Goal: Use online tool/utility: Utilize a website feature to perform a specific function

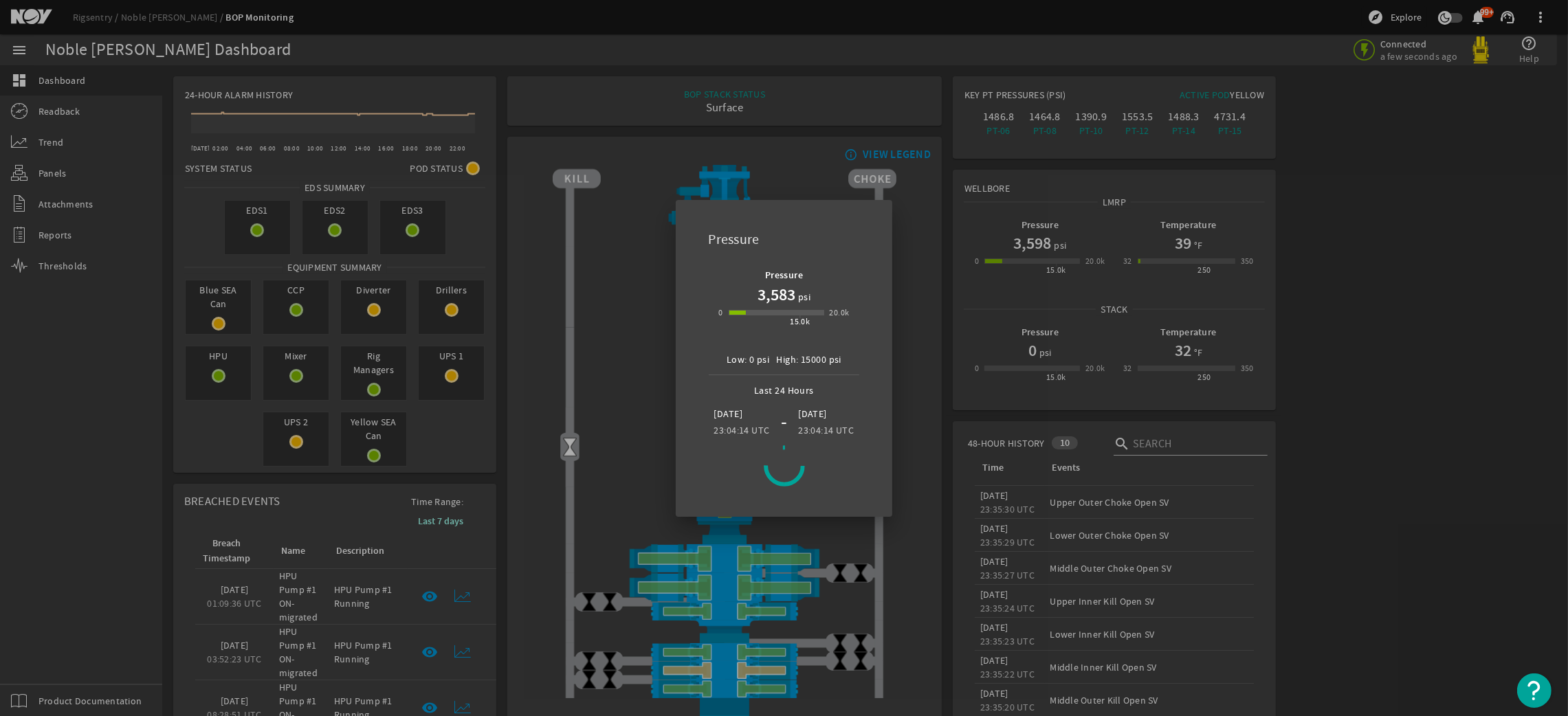
click at [799, 501] on mat-dialog-content "Pressure 3,583 psi 0 15.0k 20.0k Low: 0 psi High: 15000 psi Last 24 Hours [DATE…" at bounding box center [784, 378] width 184 height 242
click at [783, 490] on mat-dialog-content "Pressure 3,583 psi 0 15.0k 20.0k Low: 0 psi High: 15000 psi Last 24 Hours [DATE…" at bounding box center [784, 378] width 184 height 242
click at [799, 452] on icon at bounding box center [784, 465] width 45 height 45
drag, startPoint x: 799, startPoint y: 452, endPoint x: 865, endPoint y: 424, distance: 71.7
click at [865, 424] on mat-dialog-content "Pressure 3,583 psi 0 15.0k 20.0k Low: 0 psi High: 15000 psi Last 24 Hours [DATE…" at bounding box center [784, 378] width 184 height 242
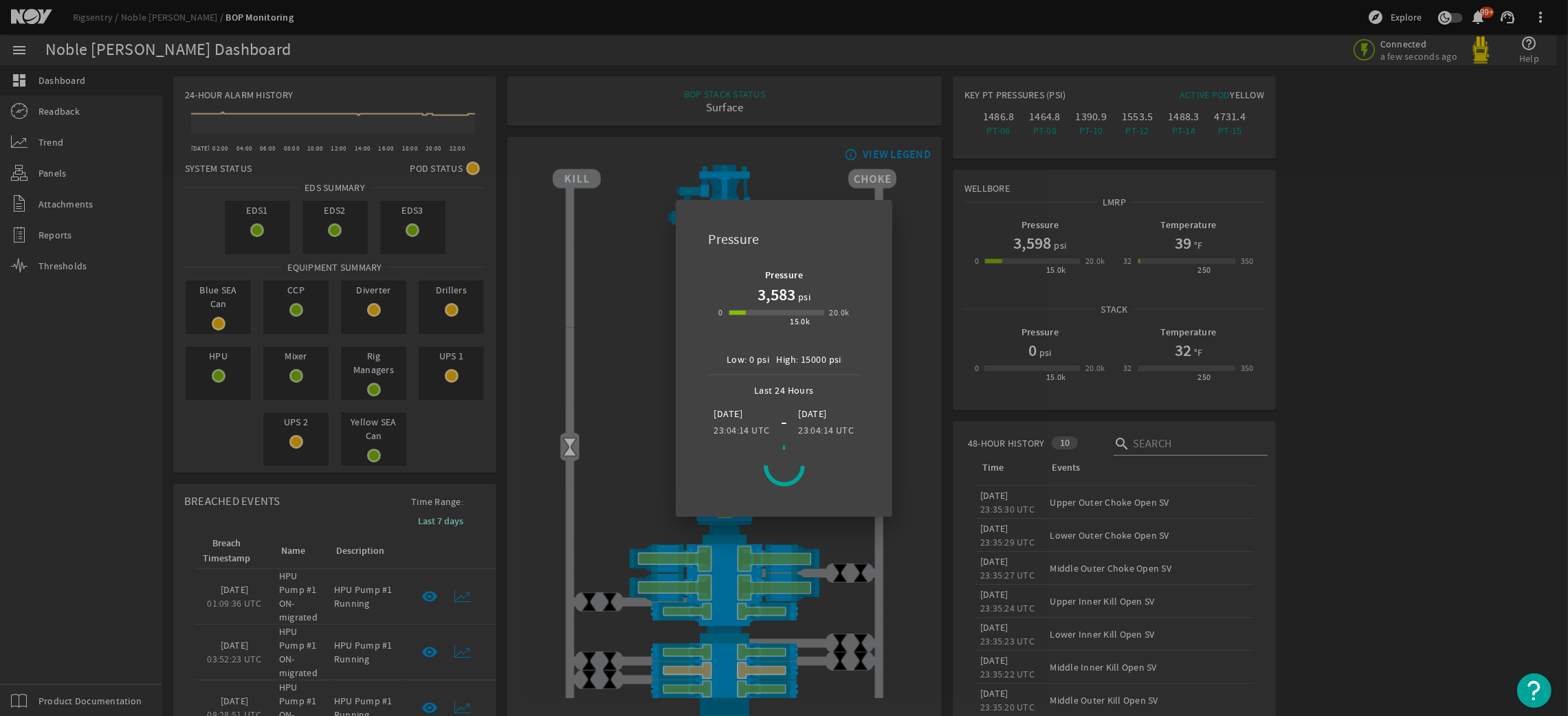
click at [855, 265] on ds-horizontal-linear-gauge "Pressure 3,583 psi 0 15.0k 20.0k" at bounding box center [784, 304] width 149 height 82
click at [778, 289] on h1 "3,583" at bounding box center [776, 295] width 38 height 22
click at [769, 291] on h1 "3,583" at bounding box center [776, 295] width 38 height 22
click at [71, 153] on div at bounding box center [784, 358] width 1568 height 716
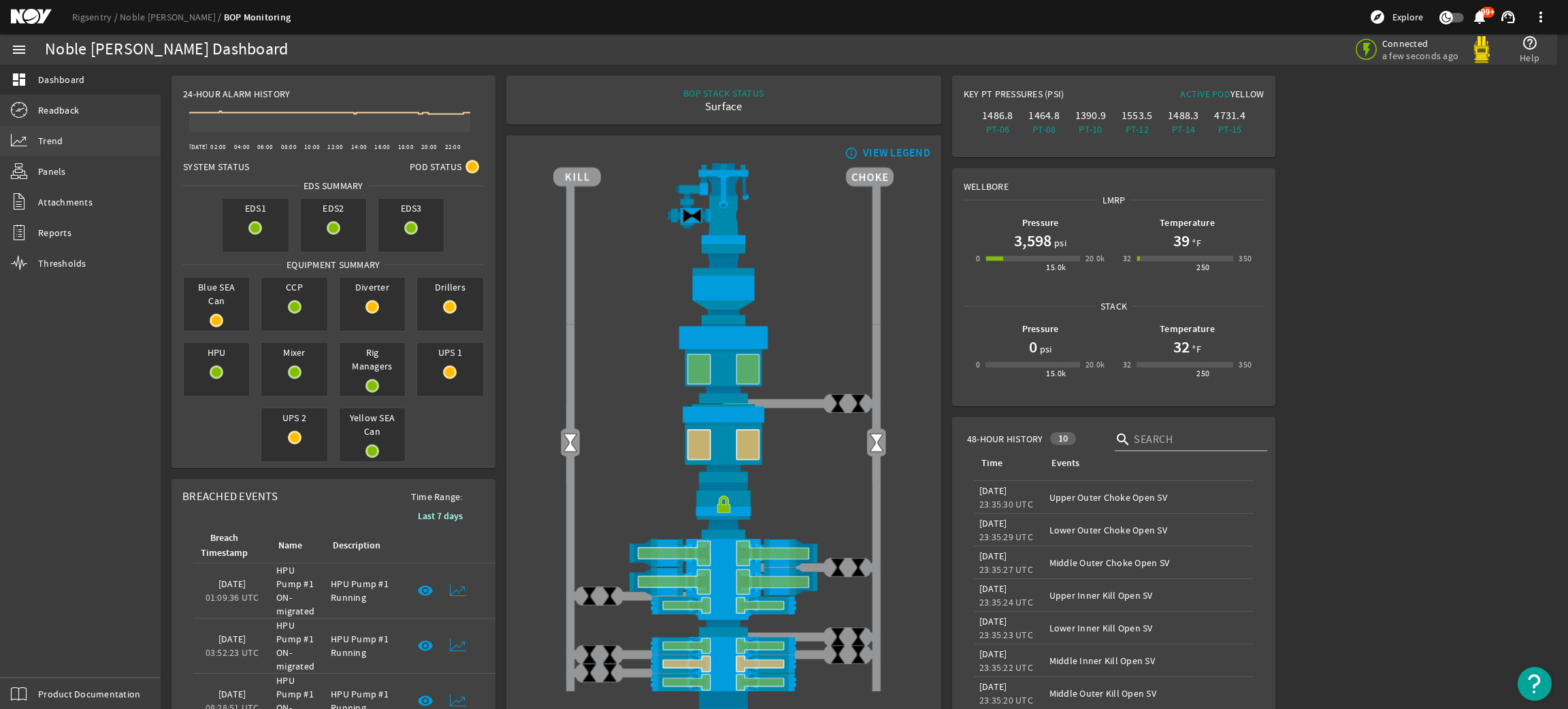
click at [75, 132] on link "Trend" at bounding box center [80, 141] width 161 height 30
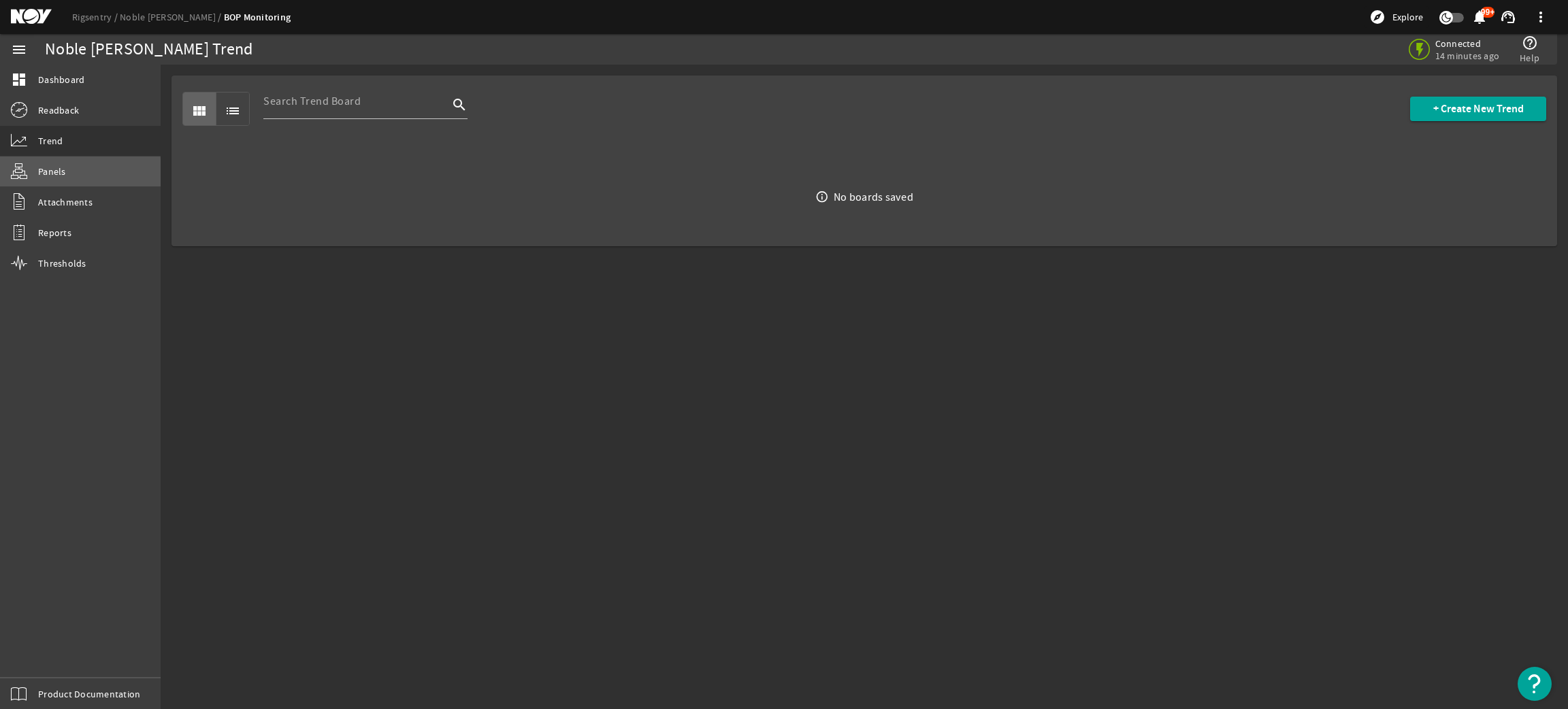
click at [53, 175] on span "Panels" at bounding box center [52, 172] width 28 height 14
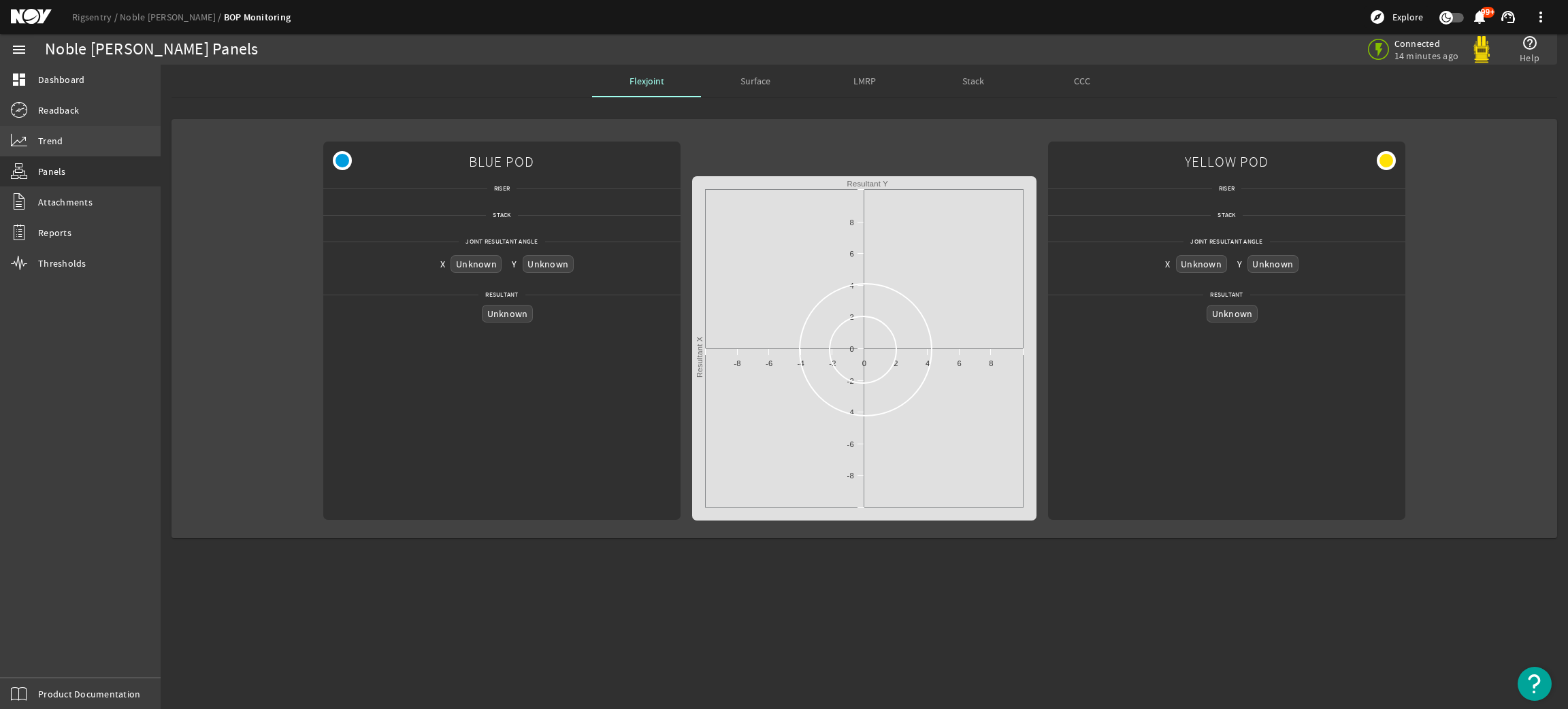
click at [49, 146] on span "Trend" at bounding box center [51, 141] width 25 height 14
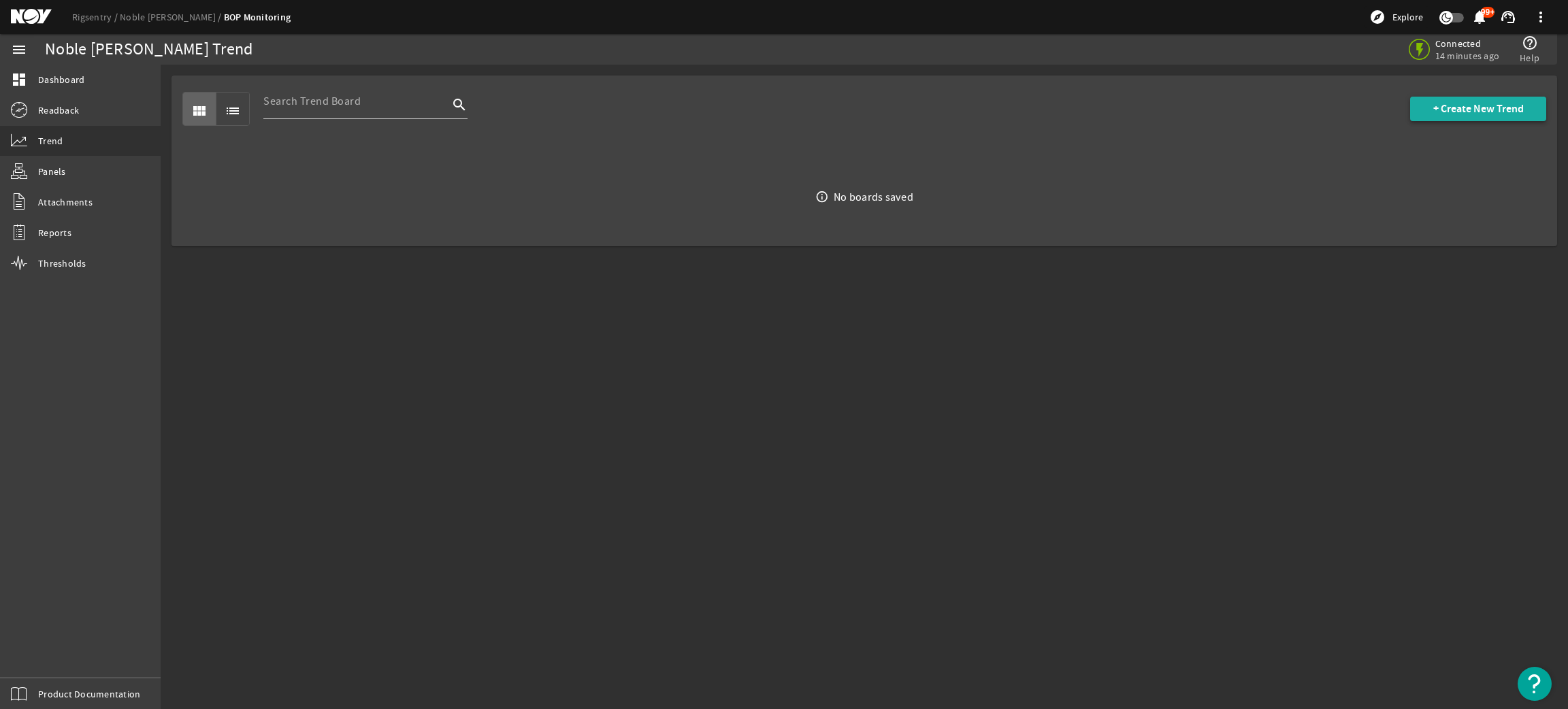
click at [1490, 116] on span at bounding box center [1478, 109] width 136 height 33
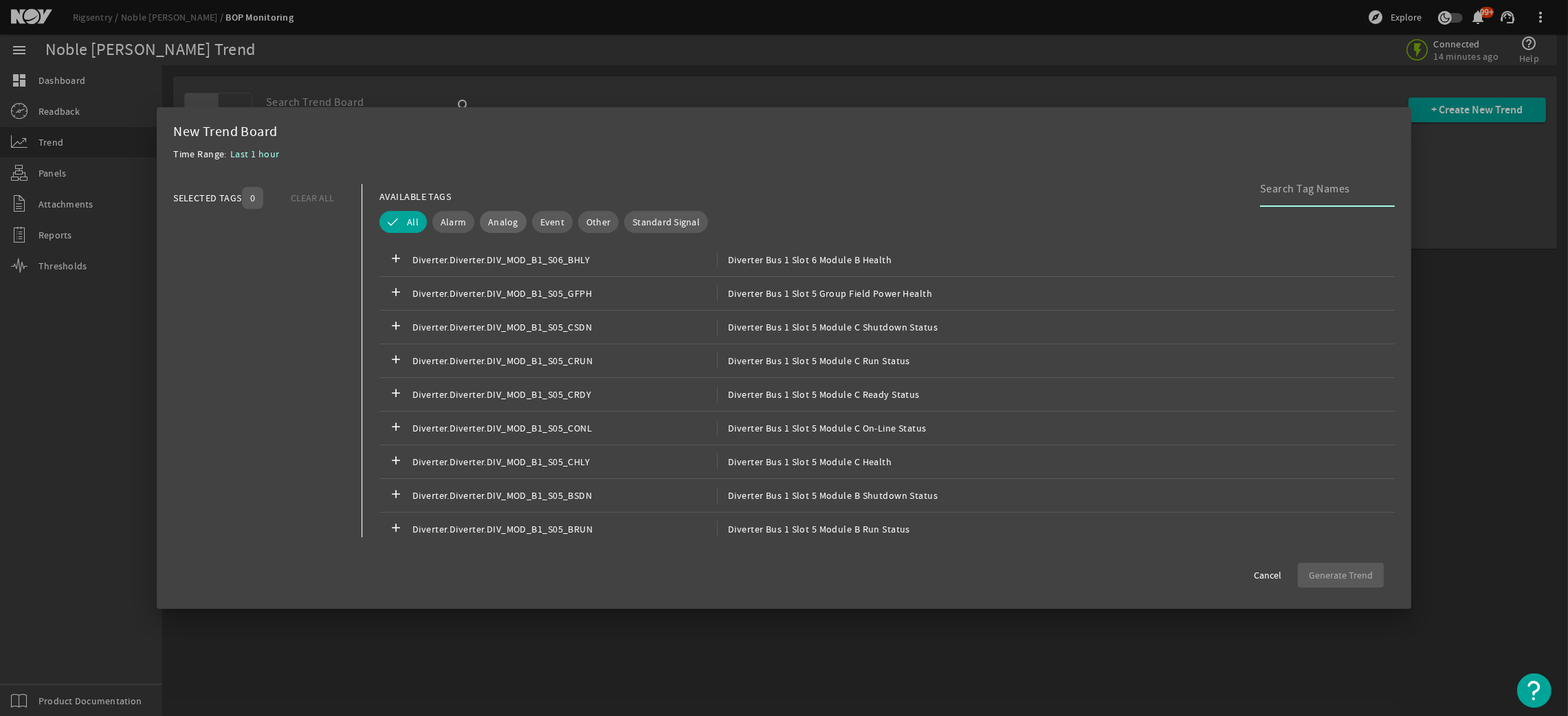
click at [500, 216] on span "Analog" at bounding box center [504, 222] width 30 height 14
click at [1325, 187] on input at bounding box center [1321, 189] width 124 height 17
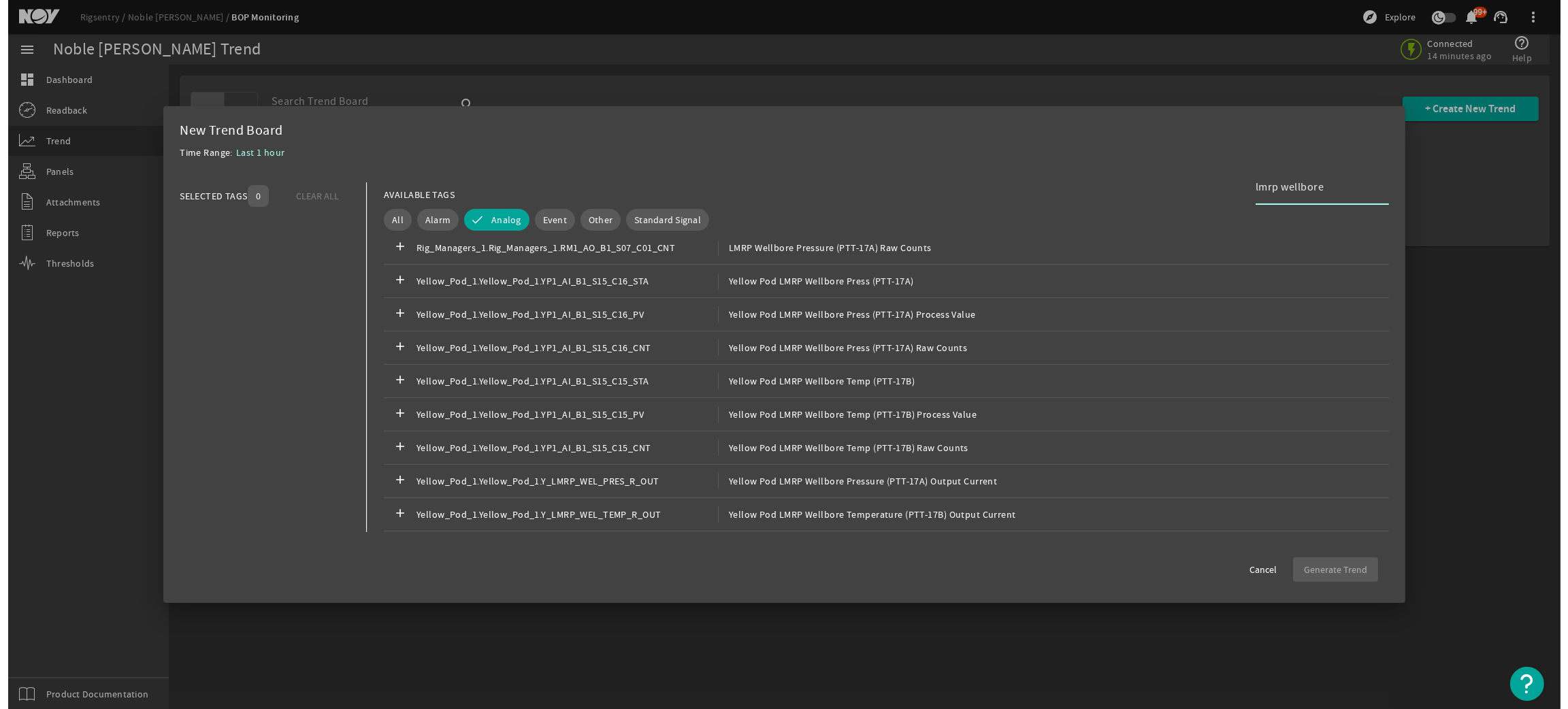
scroll to position [512, 0]
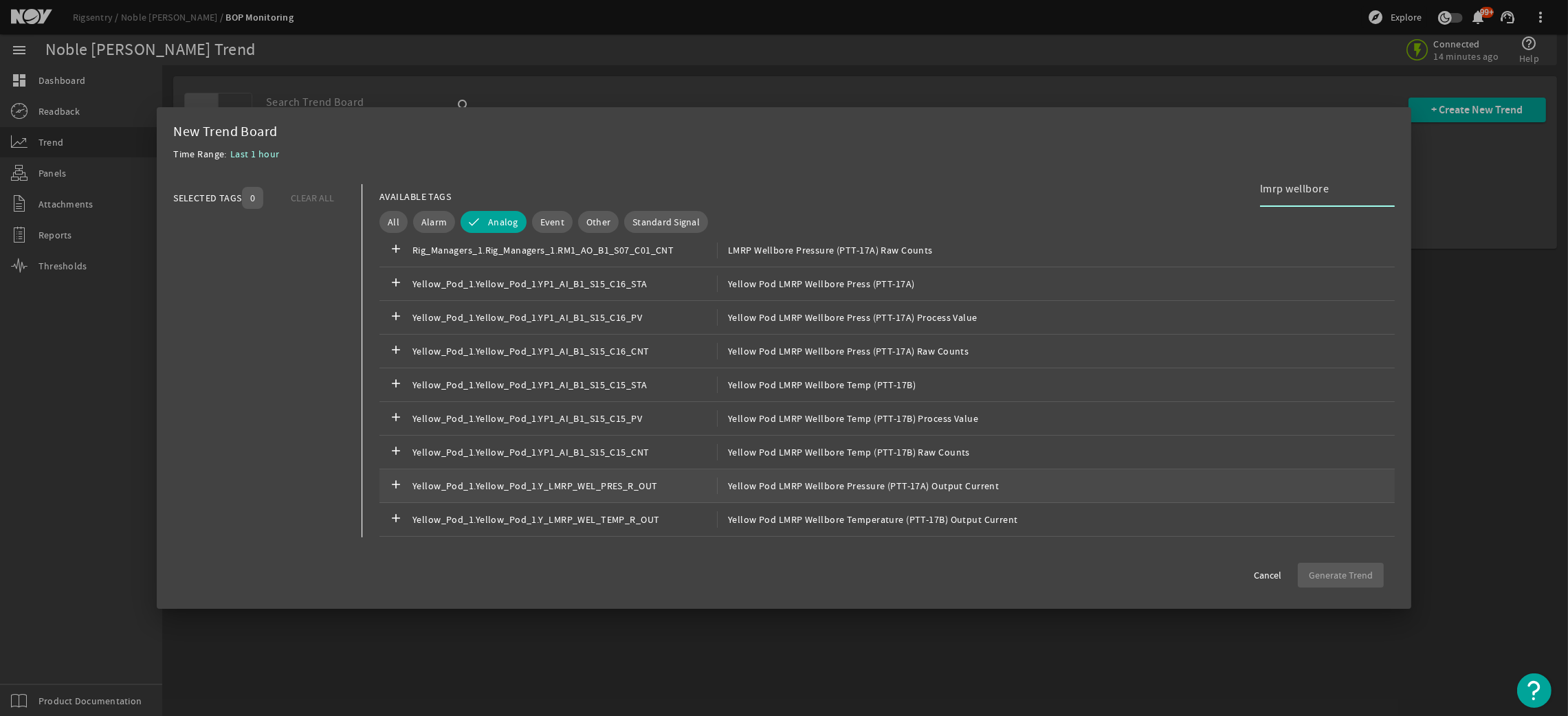
type input "lmrp wellbore"
click at [881, 488] on span "Yellow Pod LMRP Wellbore Pressure (PTT-17A) Output Current" at bounding box center [858, 486] width 282 height 17
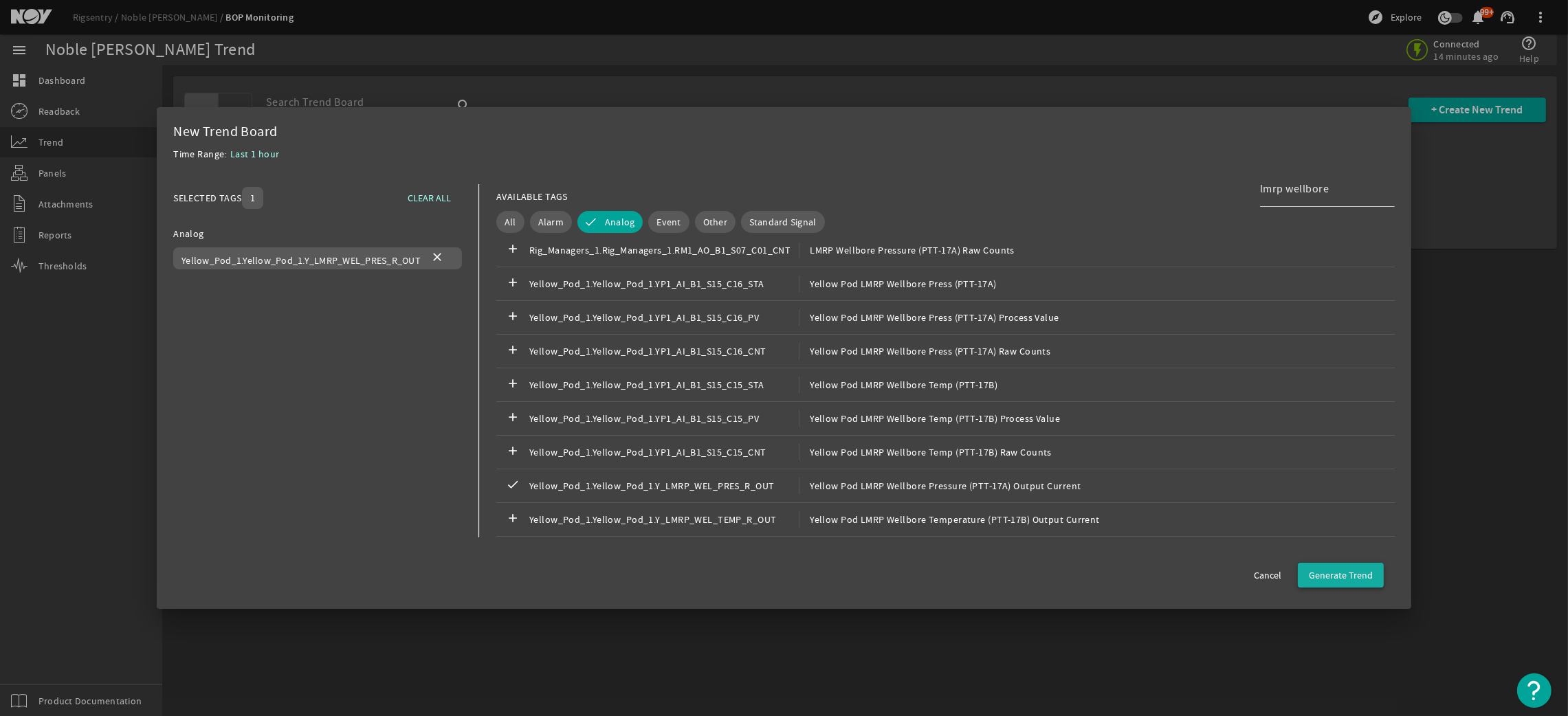
click at [1348, 581] on span "Generate Trend" at bounding box center [1341, 575] width 64 height 14
